Goal: Transaction & Acquisition: Purchase product/service

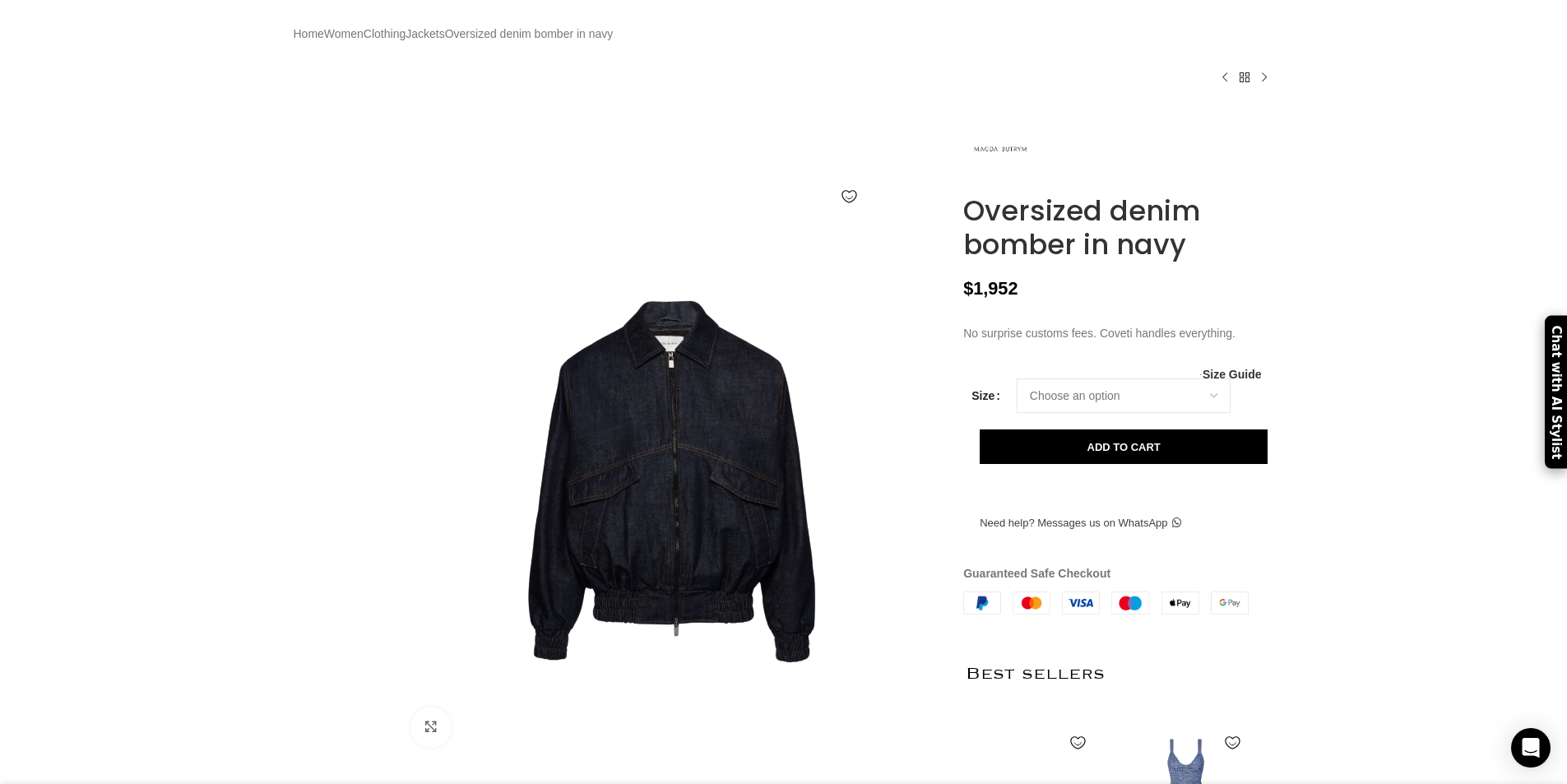
scroll to position [0, 520]
